Goal: Transaction & Acquisition: Download file/media

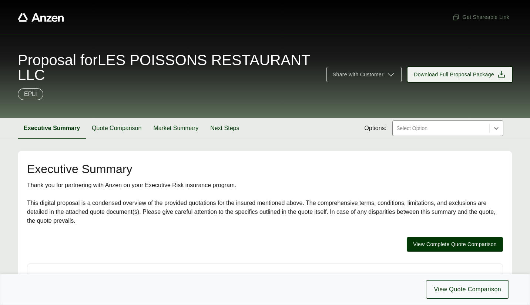
click at [433, 76] on span "Download Full Proposal Package" at bounding box center [454, 75] width 80 height 8
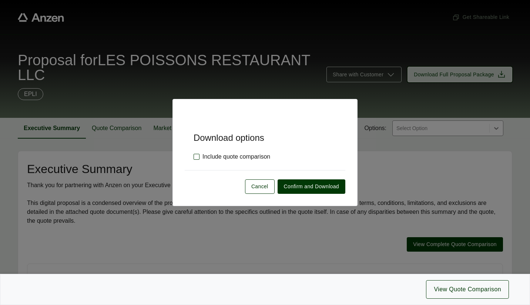
click at [269, 156] on label "Include quote comparison" at bounding box center [232, 156] width 77 height 9
click at [296, 185] on span "Confirm and Download" at bounding box center [311, 186] width 55 height 8
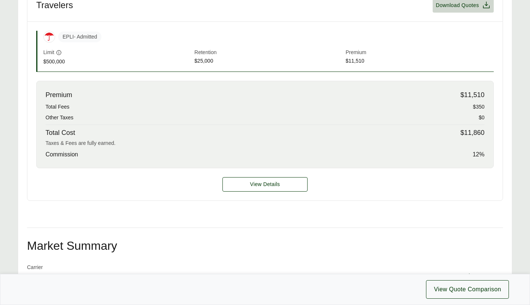
scroll to position [278, 0]
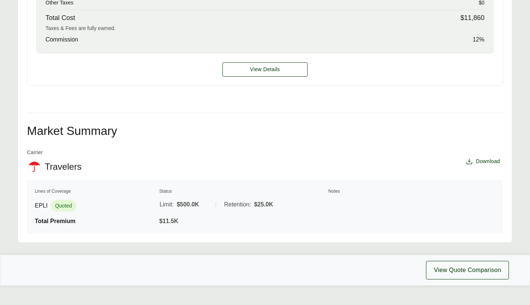
scroll to position [403, 0]
